Goal: Task Accomplishment & Management: Use online tool/utility

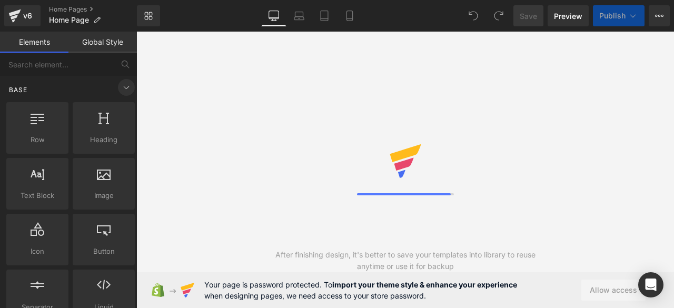
click at [125, 90] on icon at bounding box center [126, 87] width 13 height 13
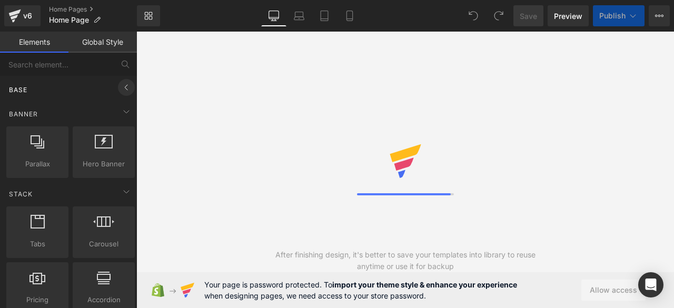
click at [125, 90] on icon at bounding box center [126, 87] width 13 height 13
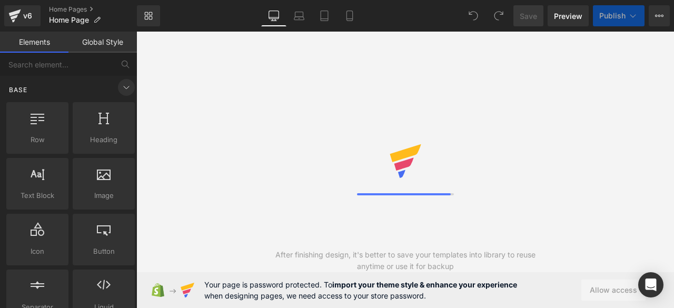
click at [125, 90] on icon at bounding box center [126, 87] width 13 height 13
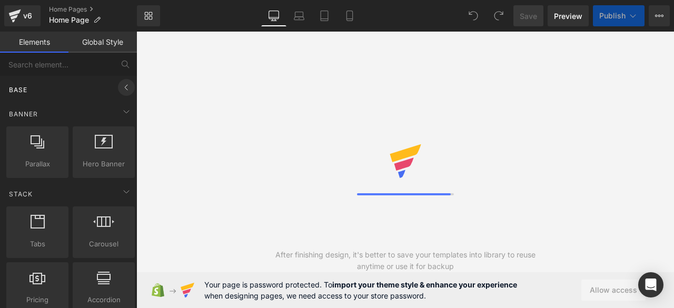
click at [121, 85] on icon at bounding box center [126, 87] width 13 height 13
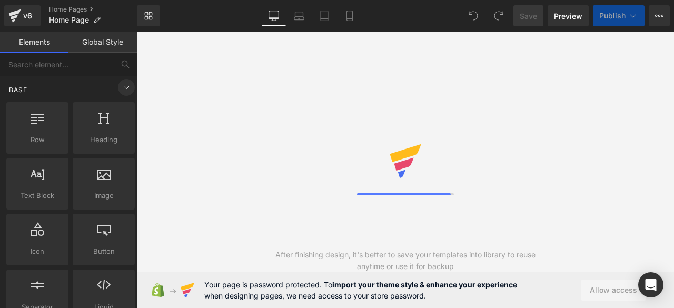
click at [121, 85] on icon at bounding box center [126, 87] width 13 height 13
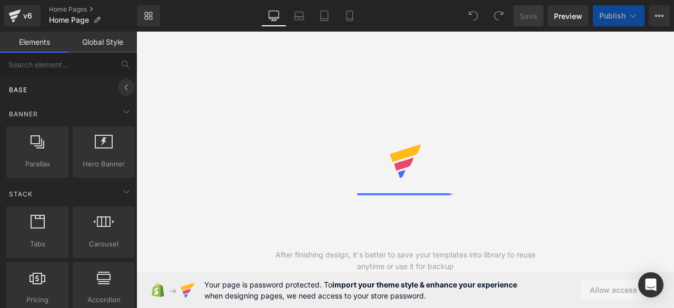
click at [121, 85] on icon at bounding box center [126, 87] width 13 height 13
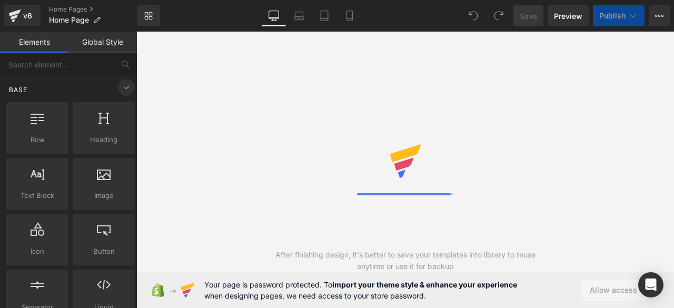
click at [121, 85] on icon at bounding box center [126, 87] width 13 height 13
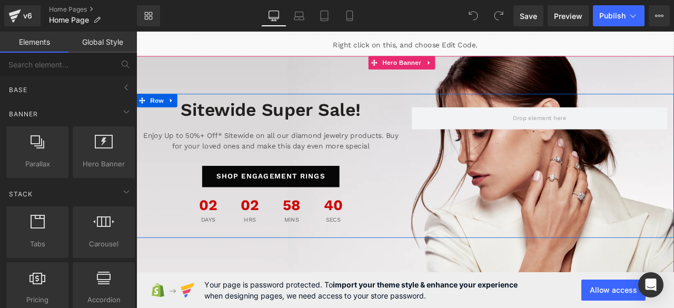
scroll to position [28, 0]
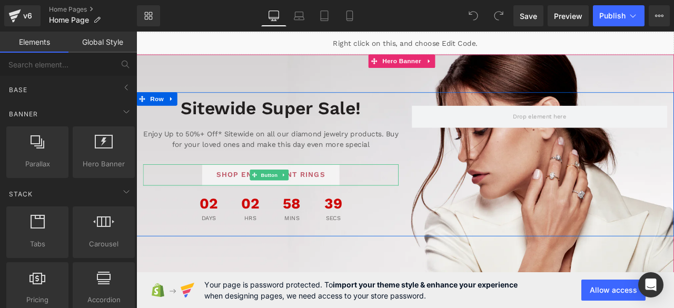
click at [331, 200] on span "SHOP ENGAGEMENT RINGS" at bounding box center [296, 201] width 129 height 13
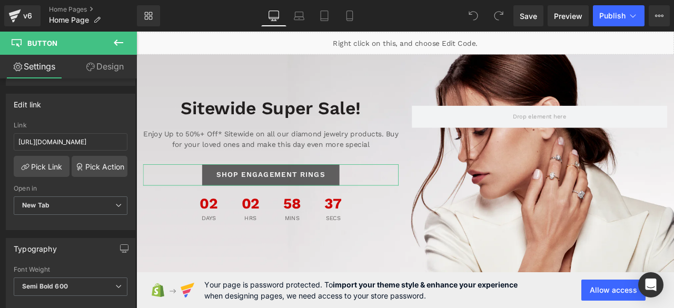
scroll to position [158, 0]
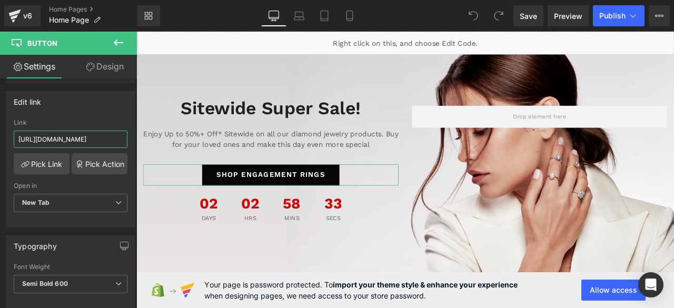
drag, startPoint x: 96, startPoint y: 138, endPoint x: 41, endPoint y: 138, distance: 55.3
click at [41, 138] on input "[URL][DOMAIN_NAME]" at bounding box center [71, 139] width 114 height 17
type input "[URL]"
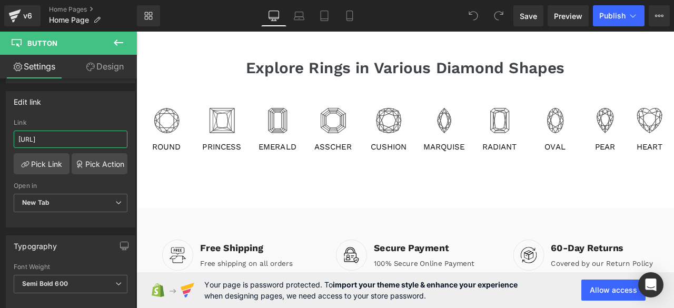
scroll to position [476, 0]
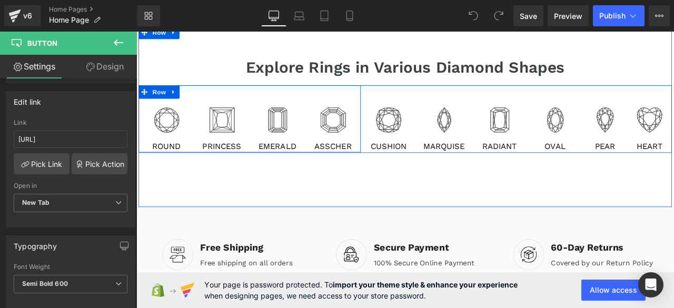
click at [174, 153] on div "Image Round Text Block" at bounding box center [172, 148] width 66 height 55
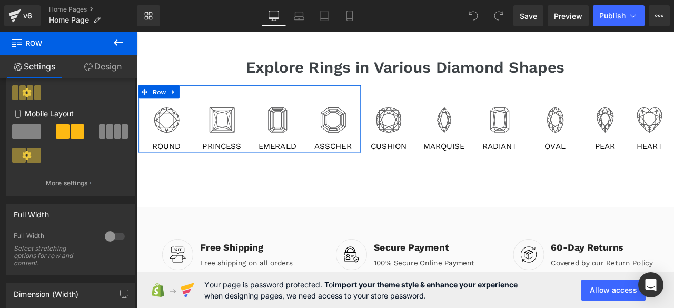
scroll to position [226, 0]
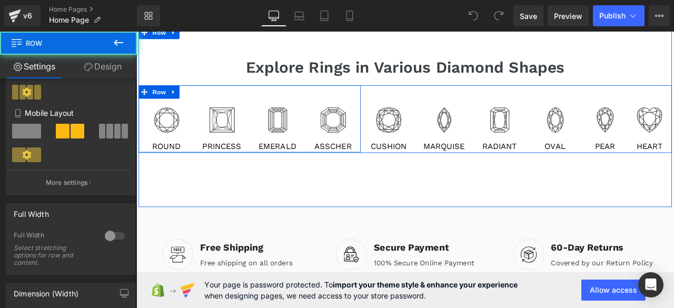
click at [154, 154] on div "Image Round Text Block" at bounding box center [172, 148] width 66 height 55
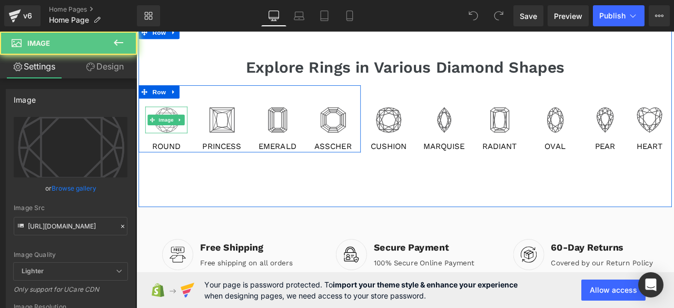
click at [162, 145] on img at bounding box center [172, 137] width 32 height 32
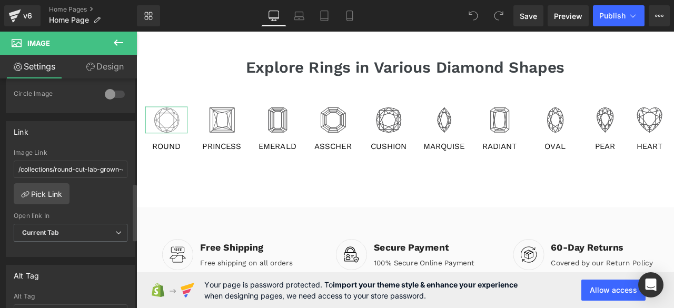
scroll to position [419, 0]
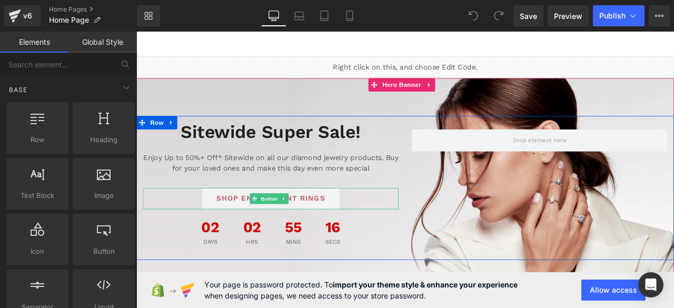
click at [247, 237] on link "SHOP ENGAGEMENT RINGS" at bounding box center [295, 229] width 163 height 25
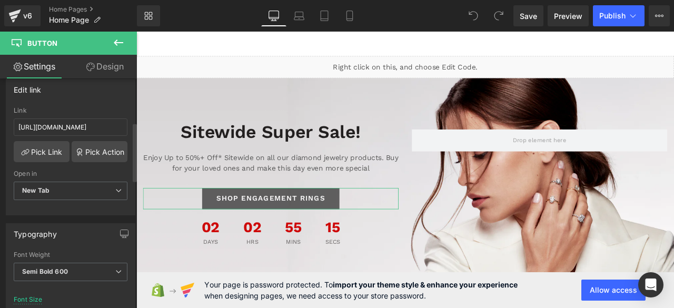
scroll to position [171, 0]
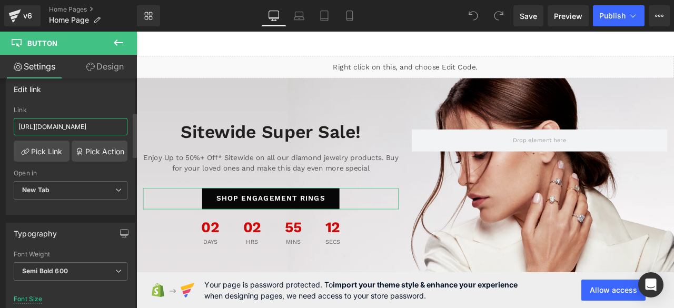
drag, startPoint x: 41, startPoint y: 125, endPoint x: 97, endPoint y: 124, distance: 56.4
click at [97, 124] on input "[URL][DOMAIN_NAME]" at bounding box center [71, 126] width 114 height 17
type input "[URL]"
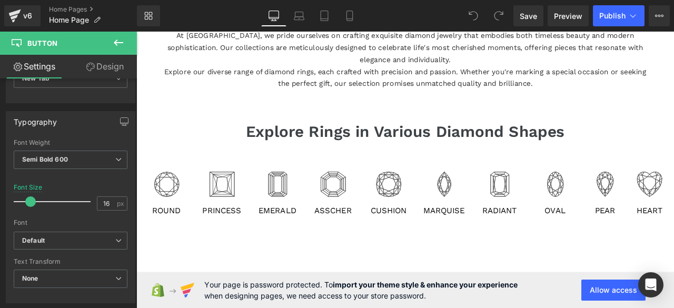
scroll to position [400, 0]
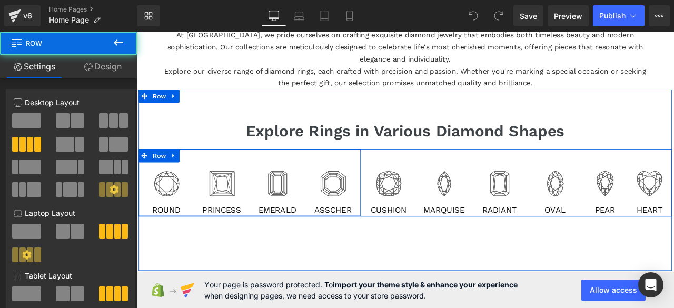
click at [205, 205] on div "Image Princess Text Block" at bounding box center [238, 223] width 66 height 55
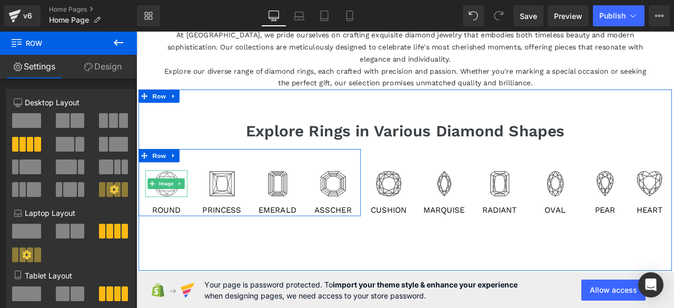
click at [173, 213] on span "Image" at bounding box center [172, 211] width 22 height 13
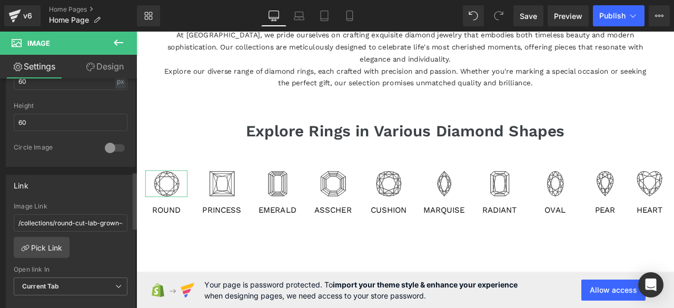
scroll to position [381, 0]
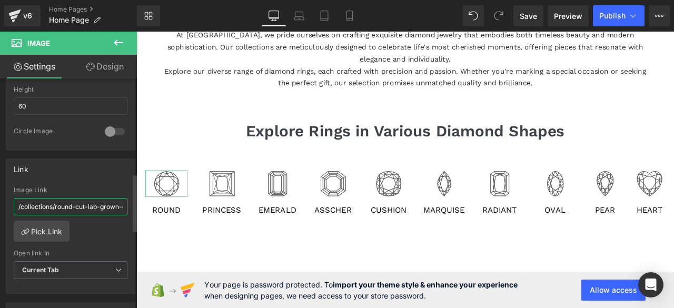
click at [38, 207] on input "/collections/round-cut-lab-grown-diamond-engagement-rings" at bounding box center [71, 206] width 114 height 17
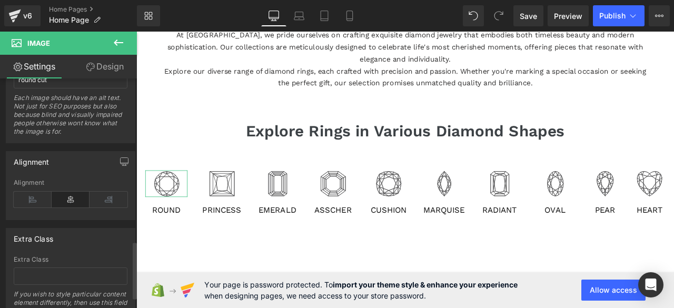
scroll to position [697, 0]
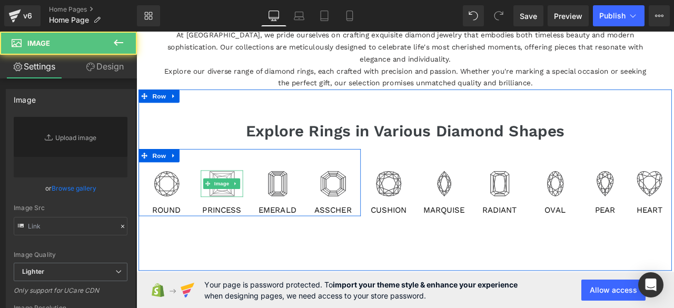
click at [240, 220] on img at bounding box center [238, 212] width 32 height 32
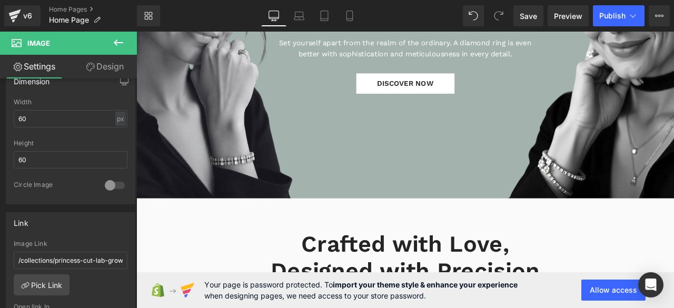
scroll to position [972, 0]
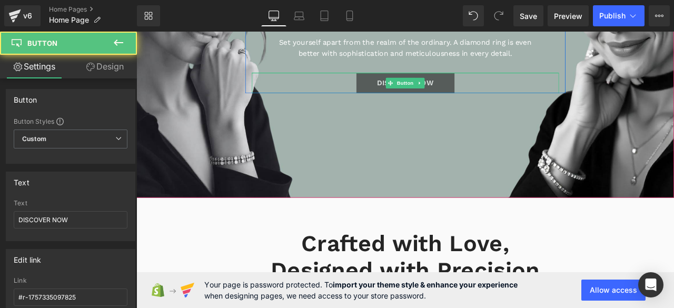
click at [424, 85] on link "DISCOVER NOW" at bounding box center [455, 93] width 116 height 24
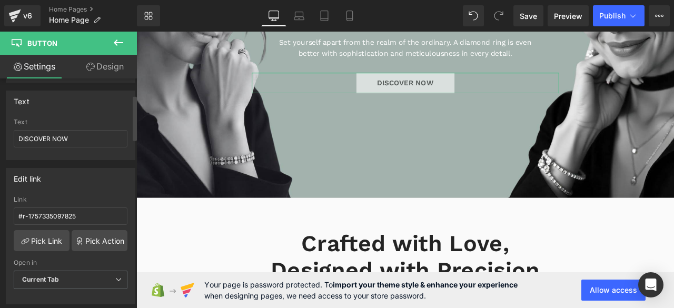
scroll to position [83, 0]
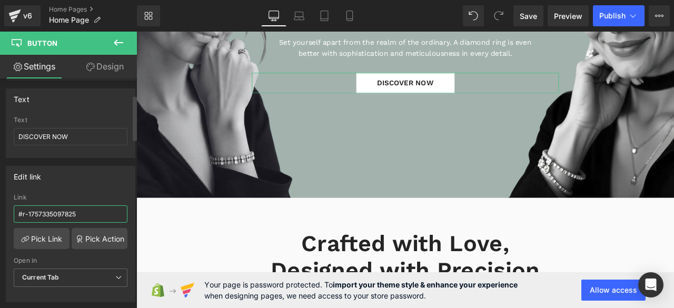
click at [83, 213] on input "#r-1757335097825" at bounding box center [71, 213] width 114 height 17
click at [612, 18] on span "Publish" at bounding box center [613, 16] width 26 height 8
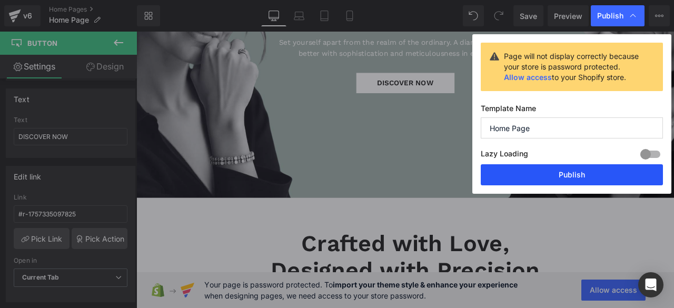
click at [531, 173] on button "Publish" at bounding box center [572, 174] width 182 height 21
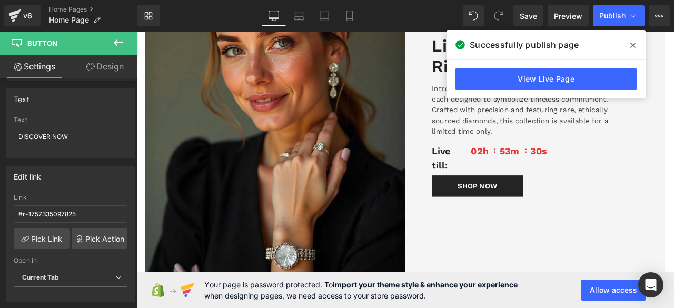
scroll to position [2889, 0]
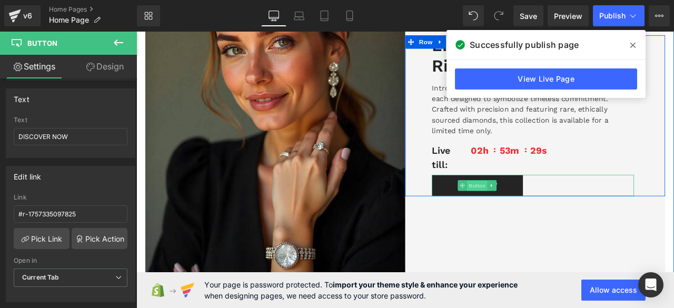
click at [533, 211] on span "Button" at bounding box center [540, 215] width 24 height 13
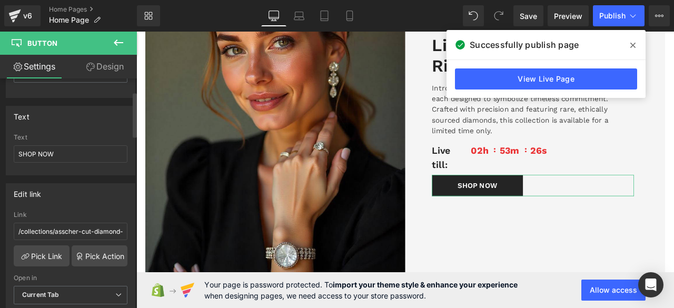
scroll to position [66, 0]
click at [78, 225] on input "/collections/asscher-cut-diamond-engagement-ring" at bounding box center [71, 230] width 114 height 17
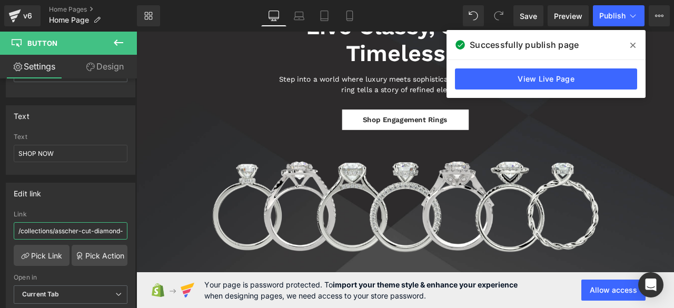
scroll to position [3306, 0]
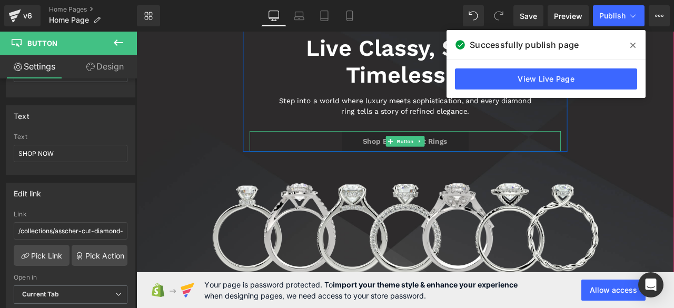
click at [449, 162] on span "Button" at bounding box center [455, 162] width 24 height 13
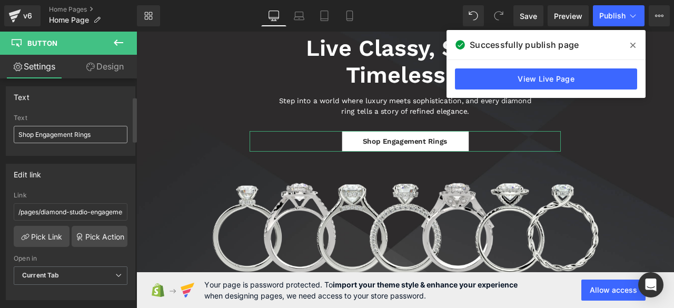
scroll to position [95, 0]
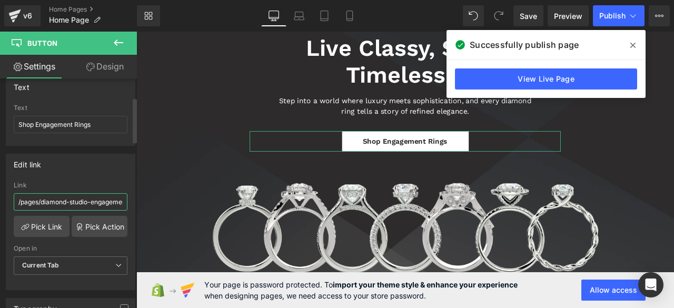
click at [55, 201] on input "/pages/diamond-studio-engagement-ring" at bounding box center [71, 201] width 114 height 17
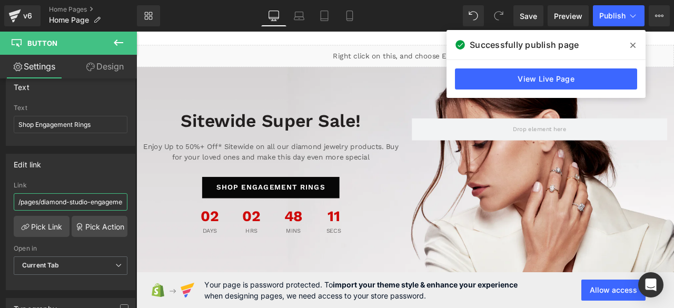
scroll to position [0, 0]
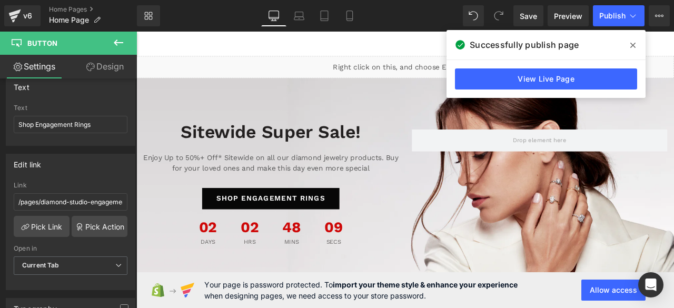
click at [634, 44] on icon at bounding box center [633, 45] width 5 height 5
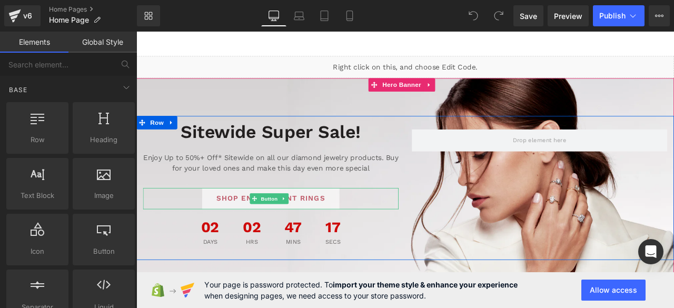
click at [244, 227] on span "SHOP ENGAGEMENT RINGS" at bounding box center [296, 229] width 129 height 13
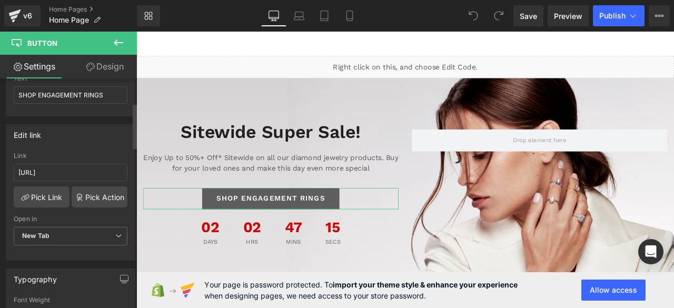
scroll to position [125, 0]
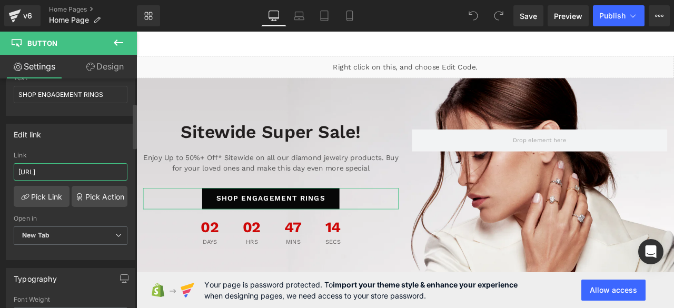
click at [65, 169] on input "[URL]" at bounding box center [71, 171] width 114 height 17
type input "https://jewelrica.com/collections/round-cut-lab-grown-diamond-engagement-rings"
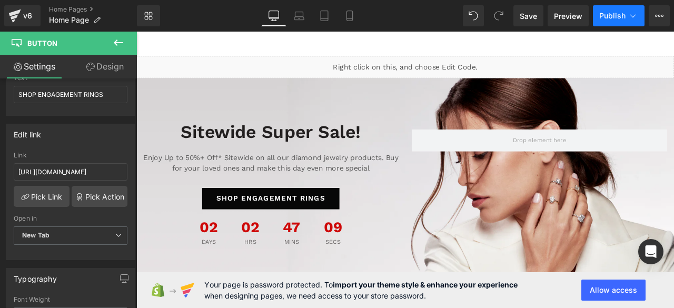
click at [615, 17] on span "Publish" at bounding box center [613, 16] width 26 height 8
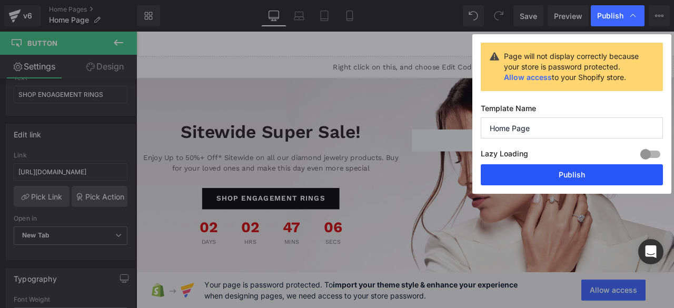
click at [599, 173] on button "Publish" at bounding box center [572, 174] width 182 height 21
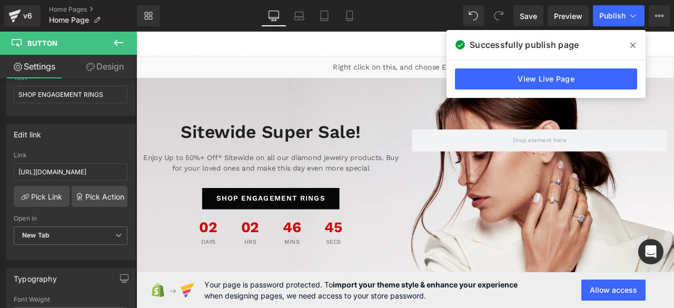
click at [631, 48] on icon at bounding box center [633, 45] width 5 height 8
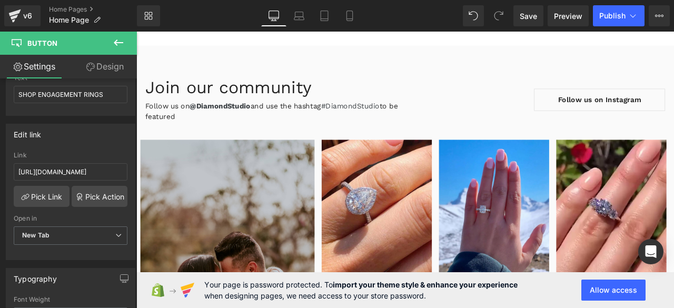
scroll to position [4125, 0]
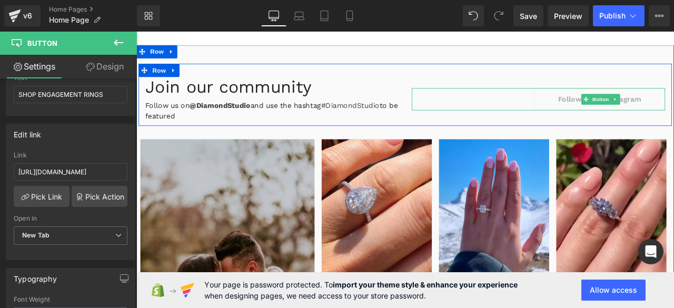
click at [632, 102] on link "Follow us on Instagram" at bounding box center [685, 112] width 155 height 26
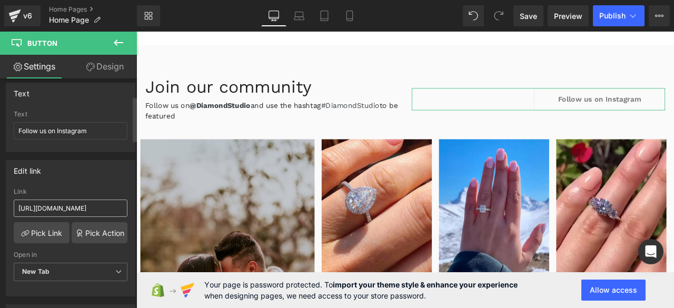
scroll to position [0, 50]
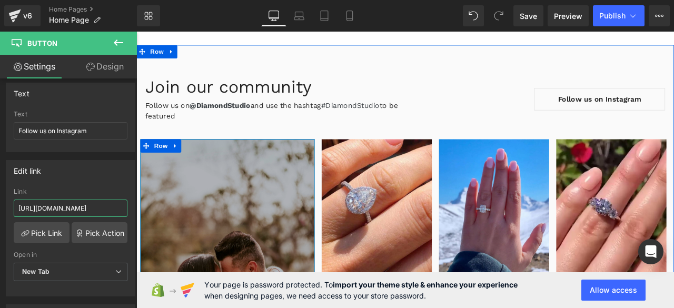
drag, startPoint x: 190, startPoint y: 237, endPoint x: 149, endPoint y: 242, distance: 41.4
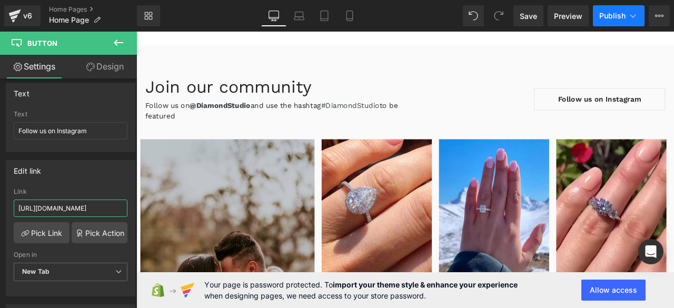
type input "https://www.instagram.com/jewelrica"
click at [601, 10] on button "Publish" at bounding box center [619, 15] width 52 height 21
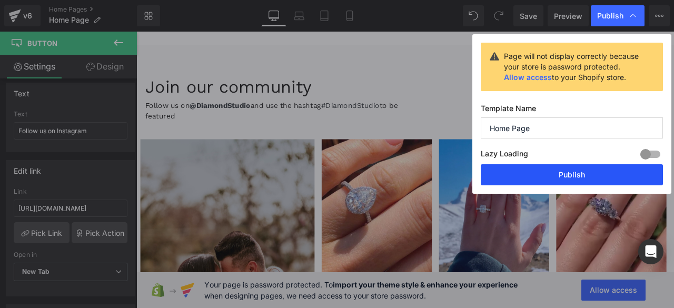
click at [629, 169] on button "Publish" at bounding box center [572, 174] width 182 height 21
